Goal: Task Accomplishment & Management: Complete application form

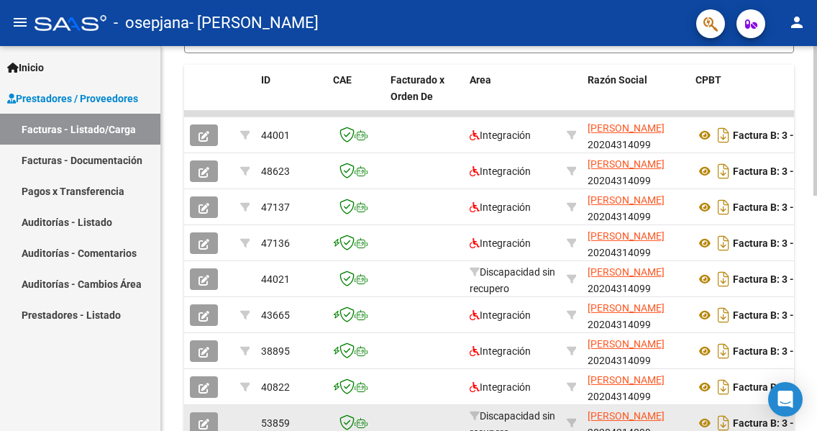
scroll to position [603, 0]
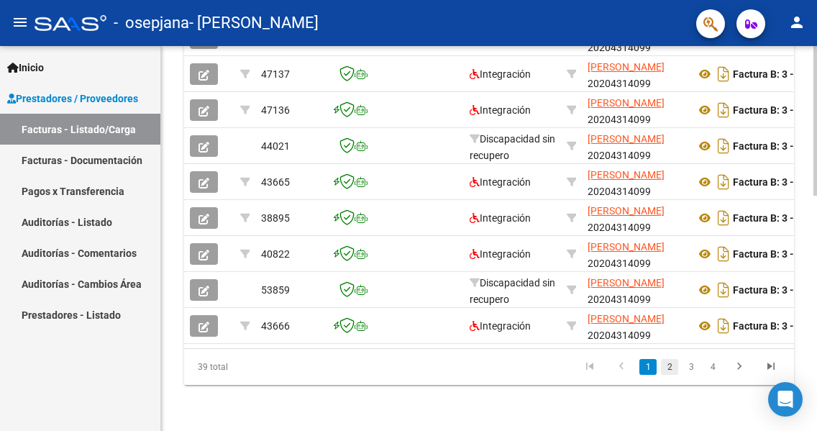
click at [665, 368] on link "2" at bounding box center [669, 367] width 17 height 16
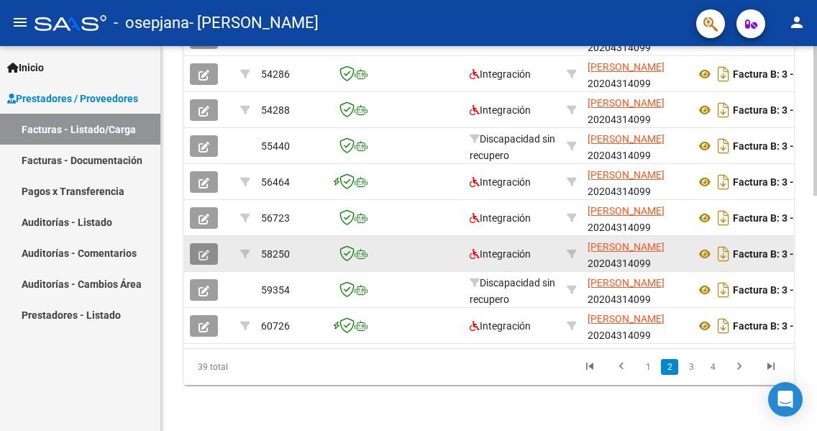
click at [197, 243] on button "button" at bounding box center [204, 254] width 28 height 22
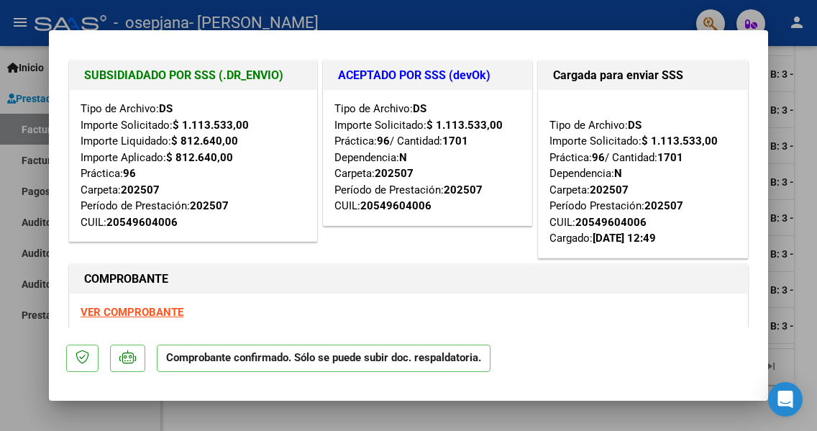
scroll to position [0, 0]
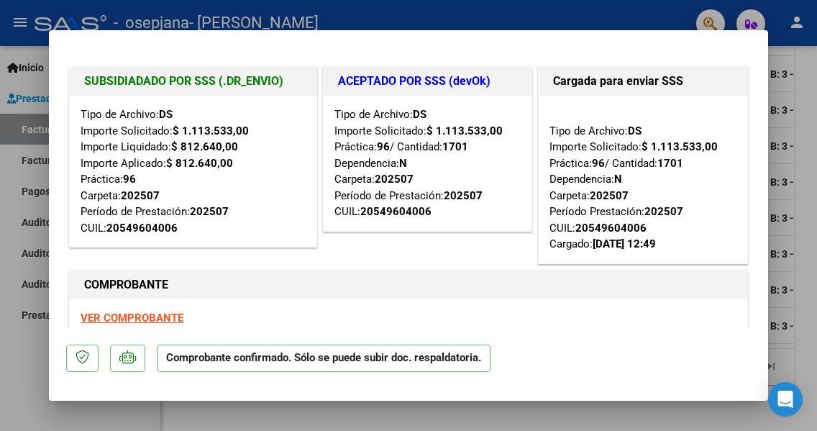
click at [378, 320] on div "VER COMPROBANTE ESTADO: El comprobante fue liquidado por la SSS." at bounding box center [409, 331] width 678 height 65
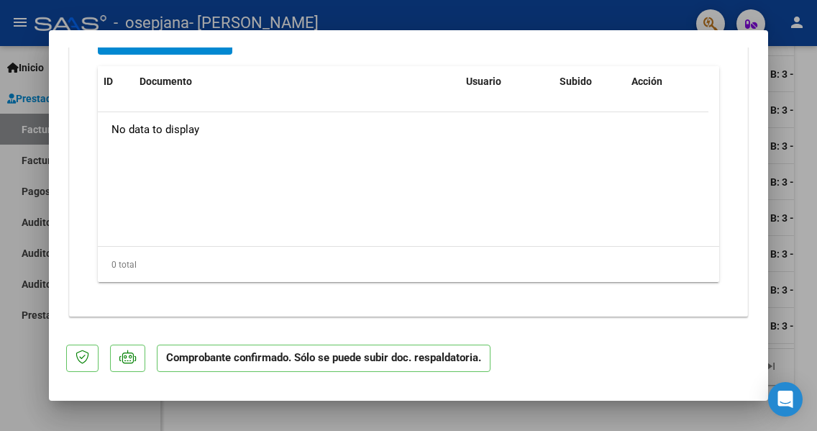
scroll to position [1481, 0]
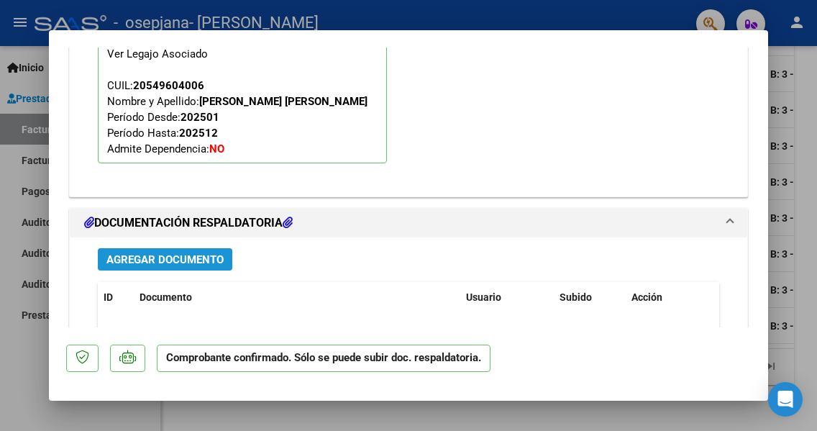
click at [172, 258] on span "Agregar Documento" at bounding box center [164, 259] width 117 height 13
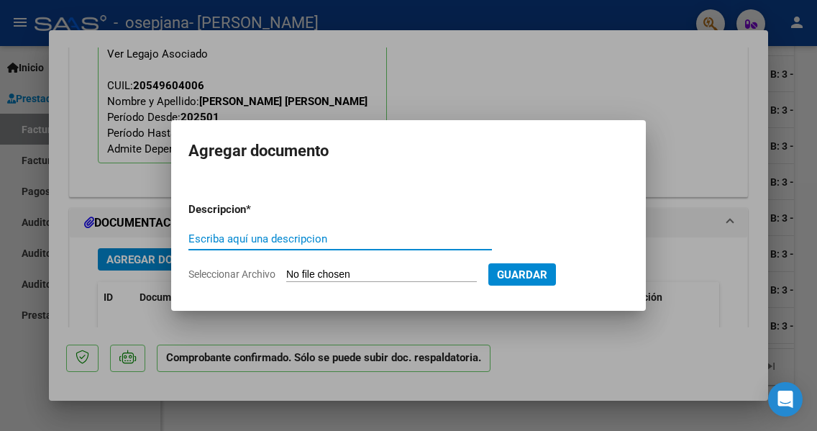
click at [206, 244] on input "Escriba aquí una descripcion" at bounding box center [340, 238] width 304 height 13
type input "recibo de pago "x""
click at [337, 274] on input "Seleccionar Archivo" at bounding box center [381, 275] width 191 height 14
type input "C:\fakepath\img039_img040_merged (1).pdf"
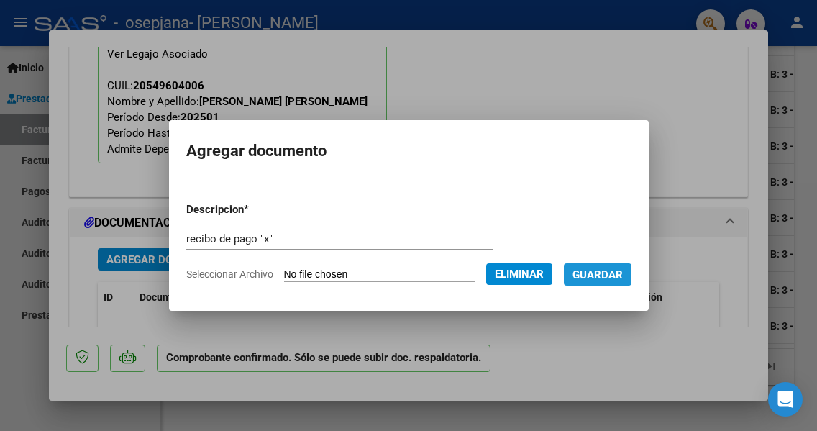
click at [611, 267] on button "Guardar" at bounding box center [598, 274] width 68 height 22
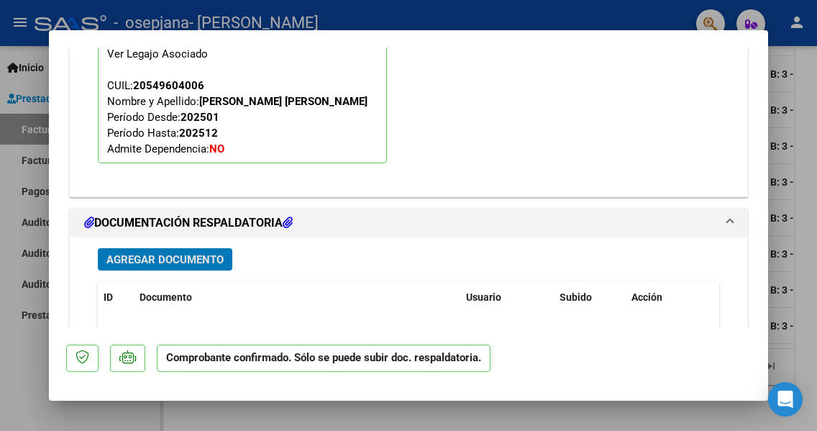
click at [590, 150] on div "El afiliado figura en el ultimo [PERSON_NAME] que tenemos de la SSS de 202508 F…" at bounding box center [408, 66] width 643 height 237
click at [583, 6] on div at bounding box center [408, 215] width 817 height 431
type input "$ 0,00"
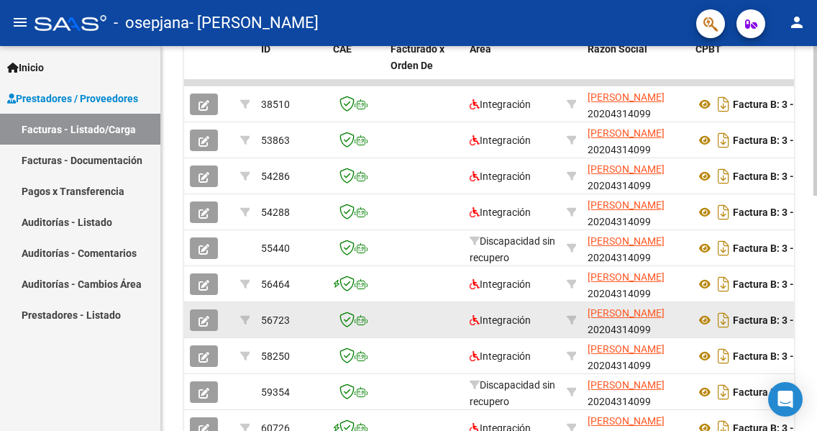
scroll to position [603, 0]
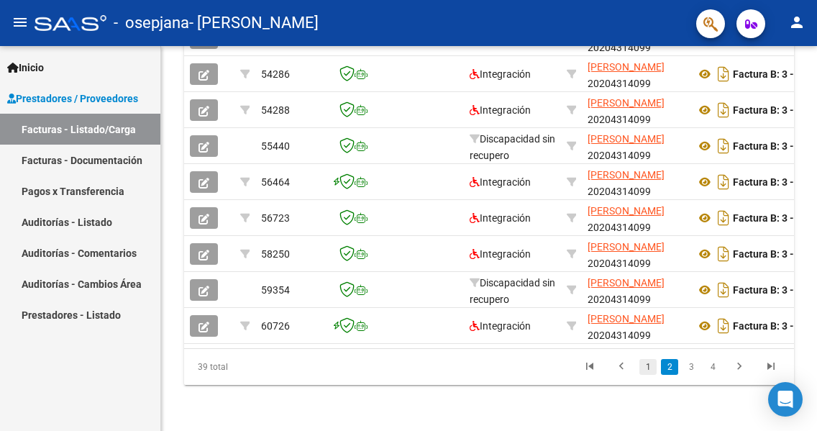
click at [650, 368] on link "1" at bounding box center [648, 367] width 17 height 16
click at [667, 366] on link "2" at bounding box center [669, 367] width 17 height 16
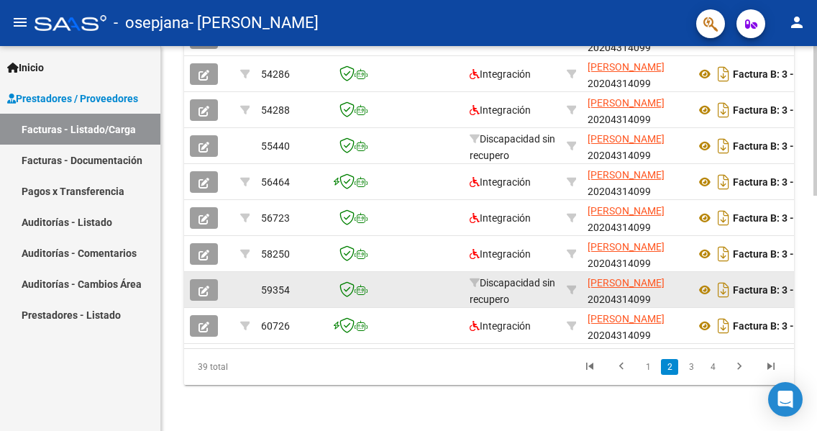
click at [199, 286] on icon "button" at bounding box center [204, 291] width 11 height 11
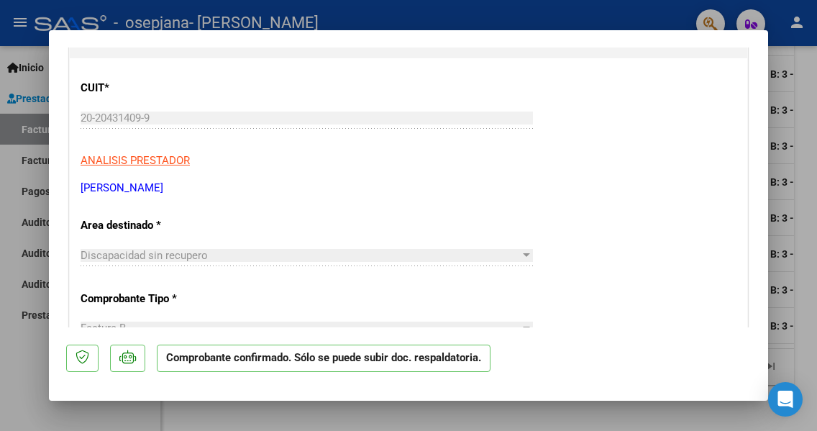
scroll to position [216, 0]
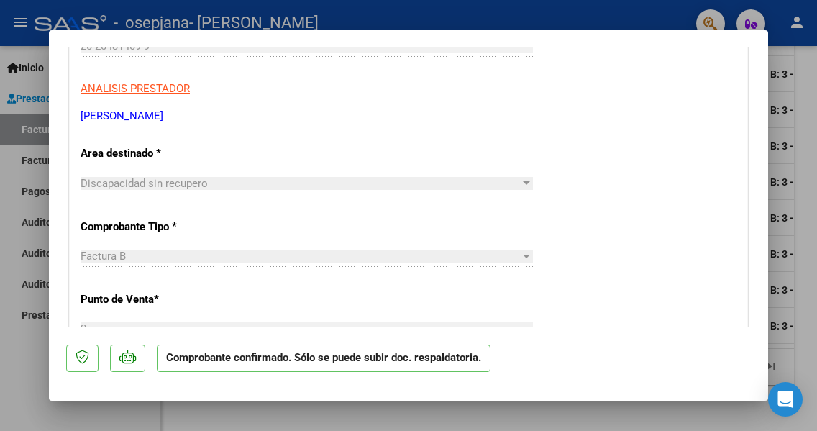
click at [523, 181] on div at bounding box center [526, 183] width 7 height 4
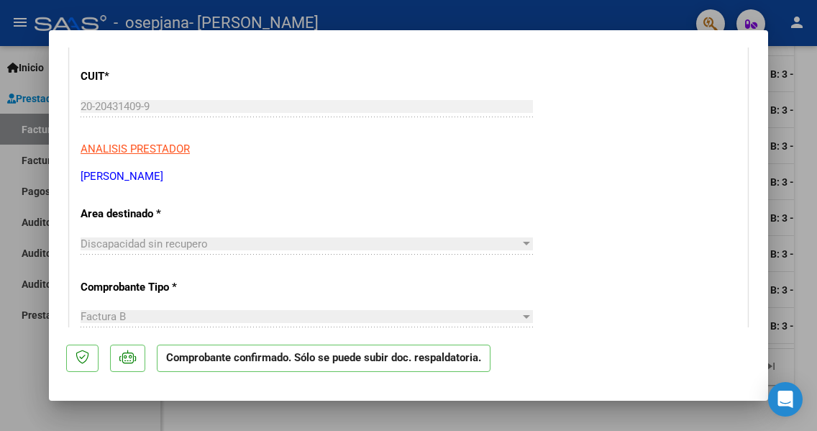
scroll to position [144, 0]
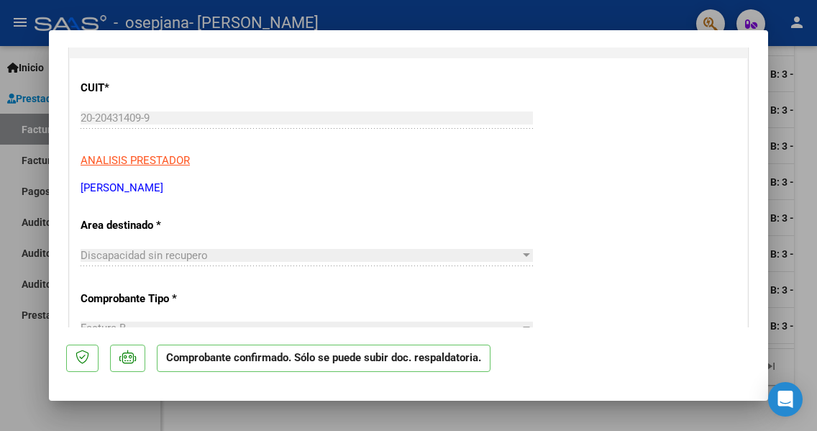
click at [594, 17] on div at bounding box center [408, 215] width 817 height 431
type input "$ 0,00"
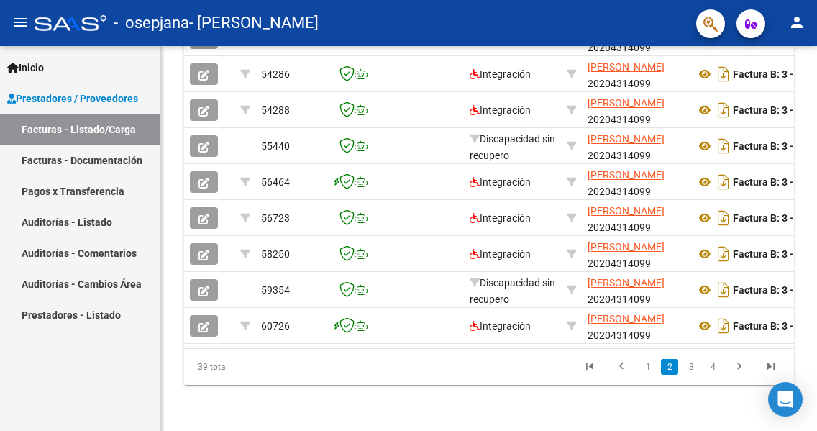
scroll to position [603, 0]
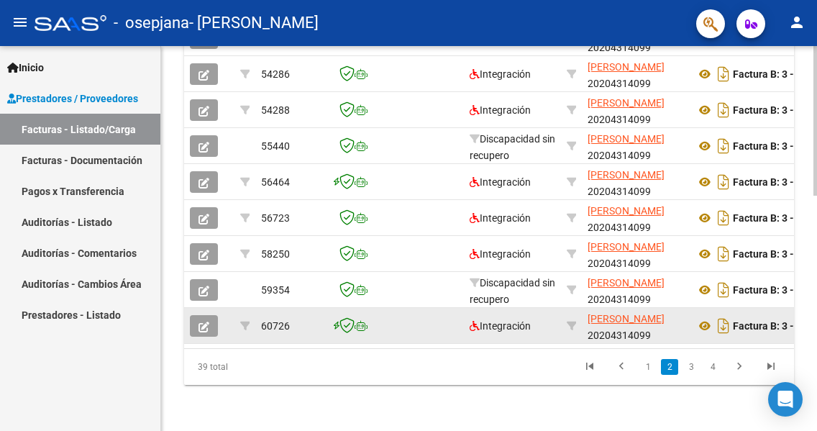
click at [201, 322] on icon "button" at bounding box center [204, 327] width 11 height 11
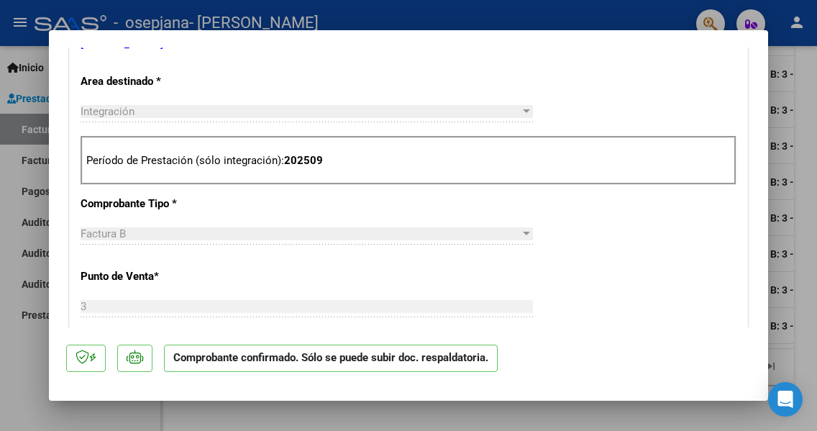
scroll to position [360, 0]
